Goal: Information Seeking & Learning: Learn about a topic

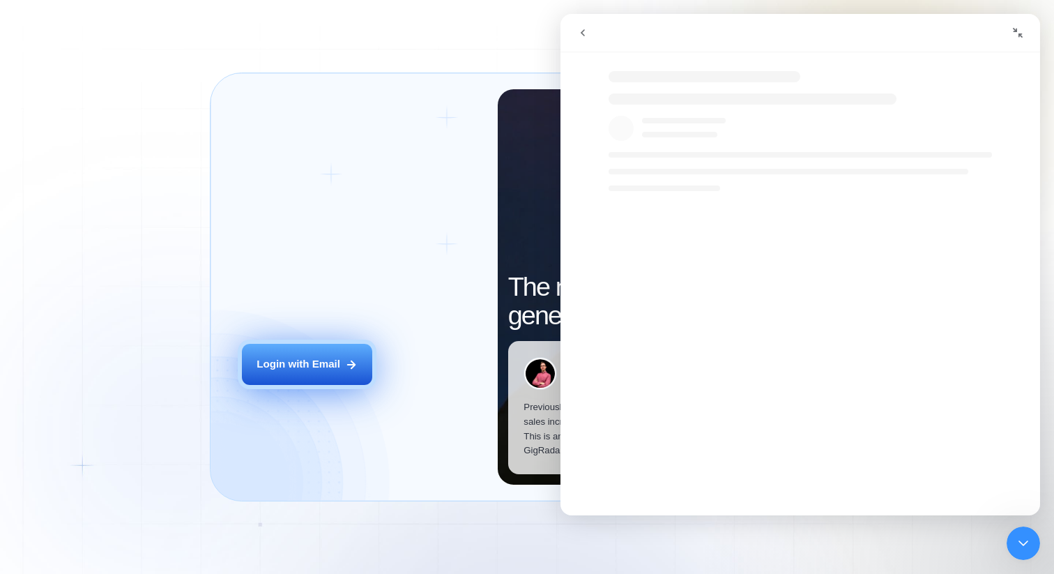
click at [305, 369] on div "Login with Email" at bounding box center [298, 364] width 84 height 15
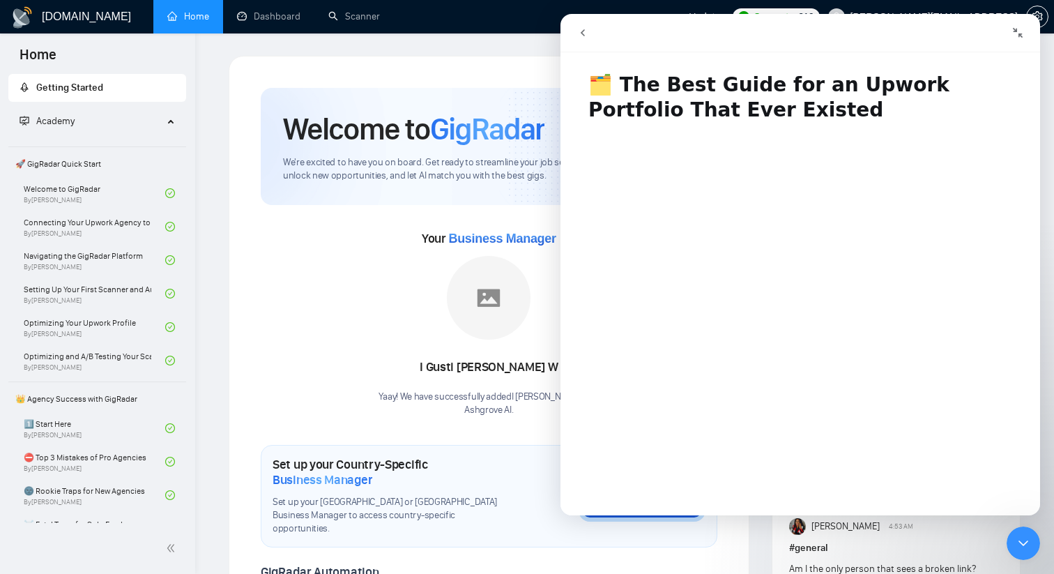
click at [1017, 27] on icon "Collapse window" at bounding box center [1017, 32] width 11 height 11
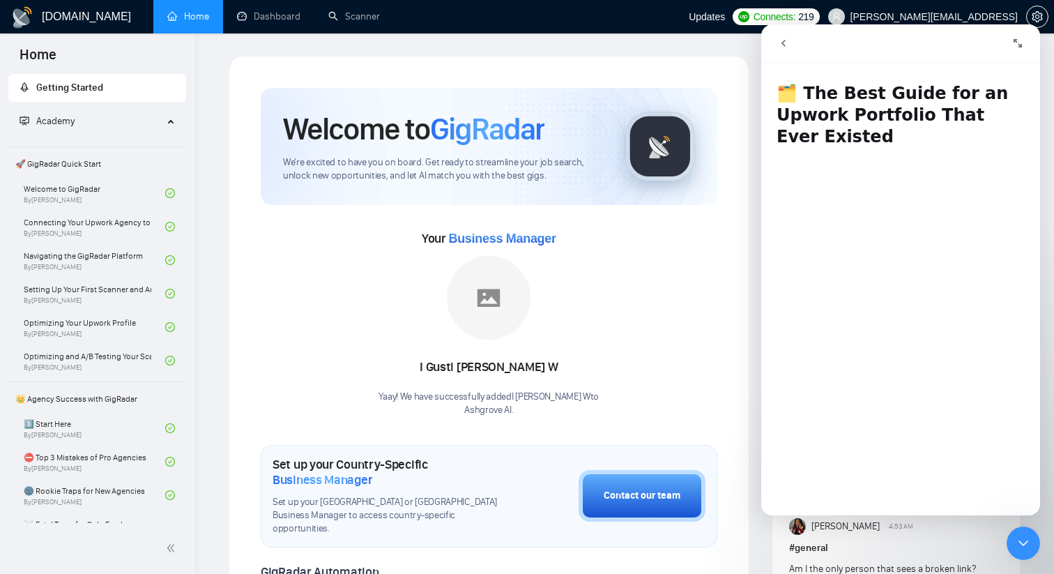
click at [788, 44] on icon "go back" at bounding box center [783, 43] width 11 height 11
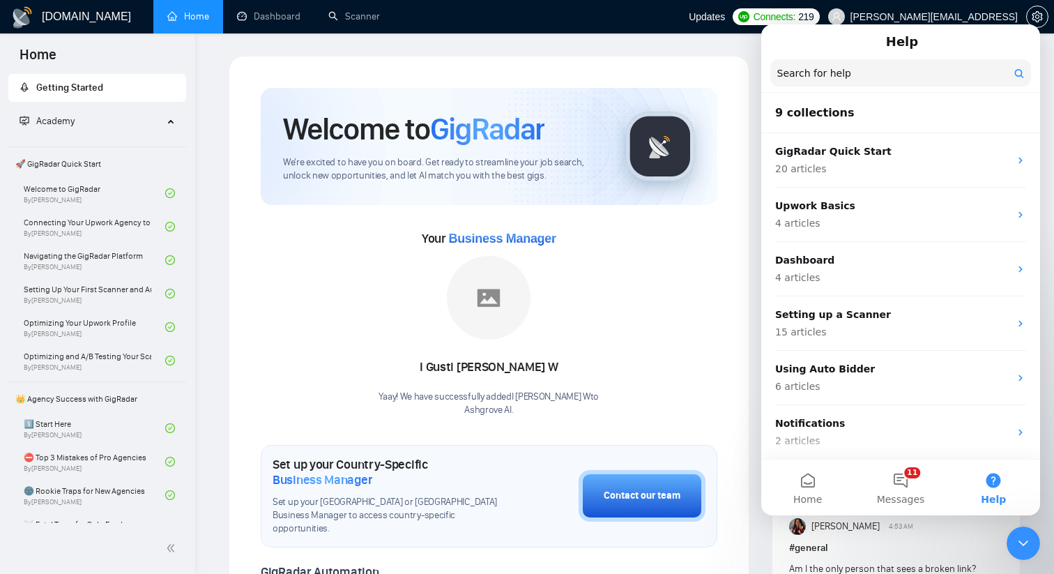
click at [1027, 544] on icon "Close Intercom Messenger" at bounding box center [1023, 543] width 17 height 17
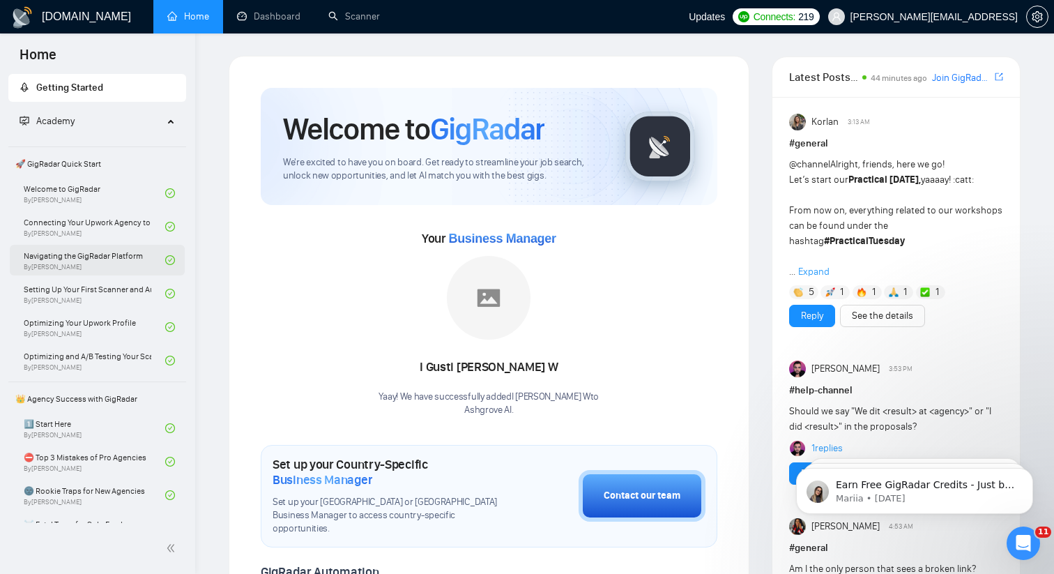
scroll to position [14, 0]
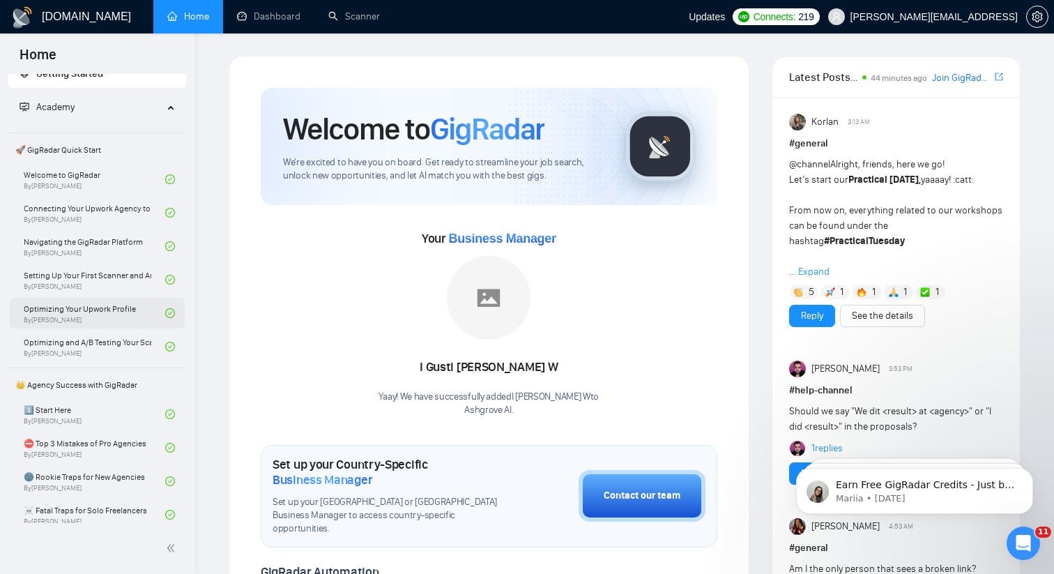
click at [109, 318] on link "Optimizing Your Upwork Profile By [PERSON_NAME]" at bounding box center [94, 313] width 141 height 31
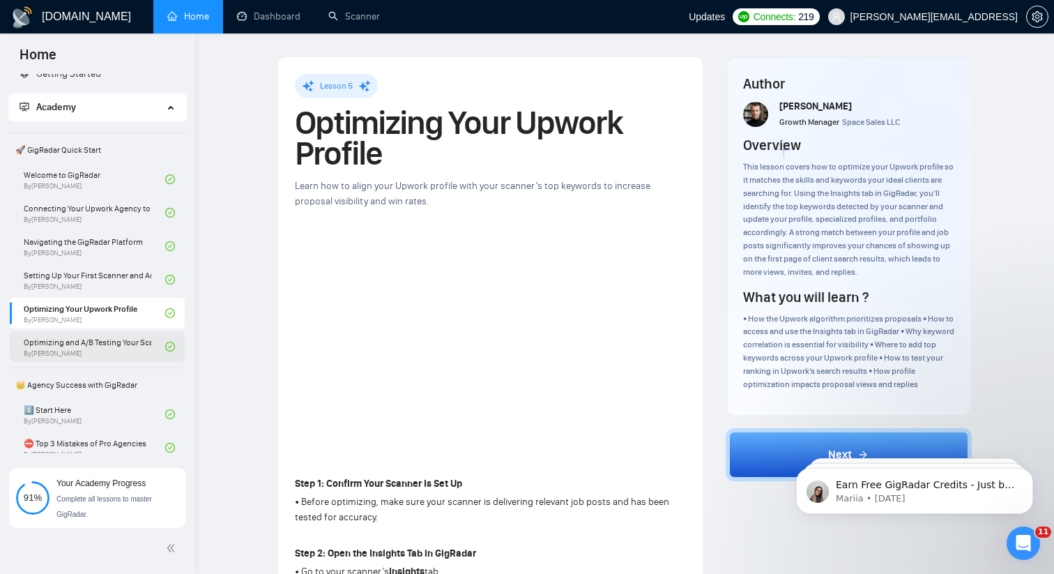
click at [93, 351] on link "Optimizing and A/B Testing Your Scanner for Better Results By [PERSON_NAME]" at bounding box center [94, 346] width 141 height 31
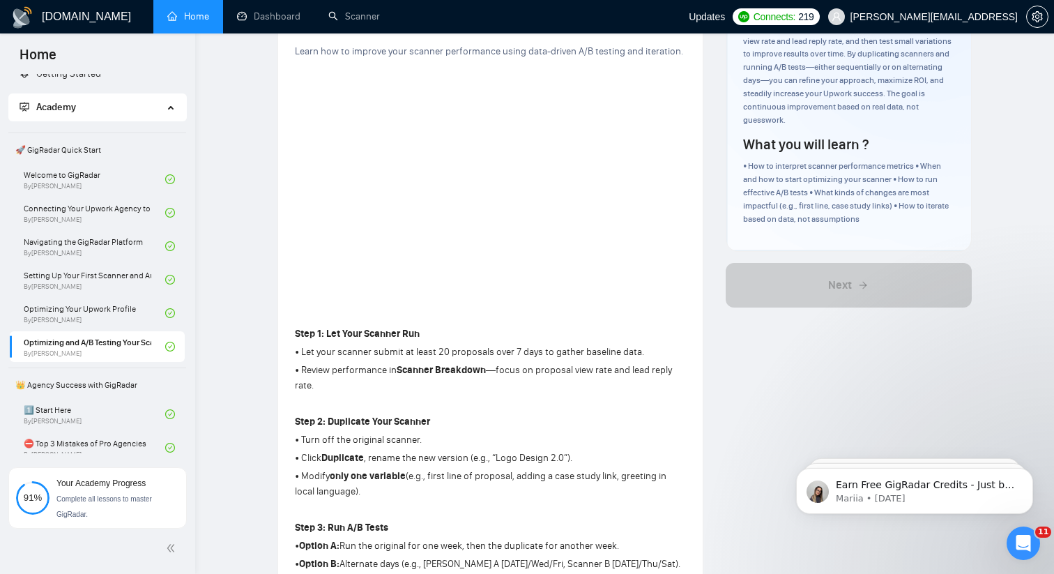
scroll to position [166, 0]
click at [624, 362] on p "• Review performance in Scanner Breakdown —focus on proposal view rate and lead…" at bounding box center [490, 377] width 391 height 31
click at [617, 353] on p "• Let your scanner submit at least 20 proposals over 7 days to gather baseline …" at bounding box center [490, 351] width 391 height 15
click at [691, 279] on div "Lesson 6 Optimizing and A/B Testing Your Scanner for Better Results Learn how t…" at bounding box center [490, 340] width 424 height 898
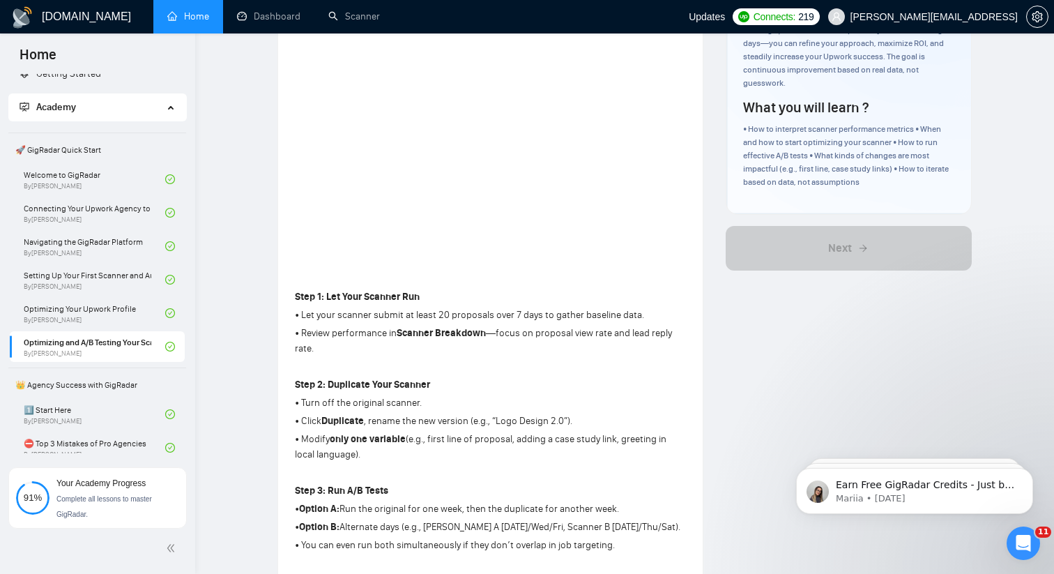
scroll to position [199, 0]
